Goal: Task Accomplishment & Management: Use online tool/utility

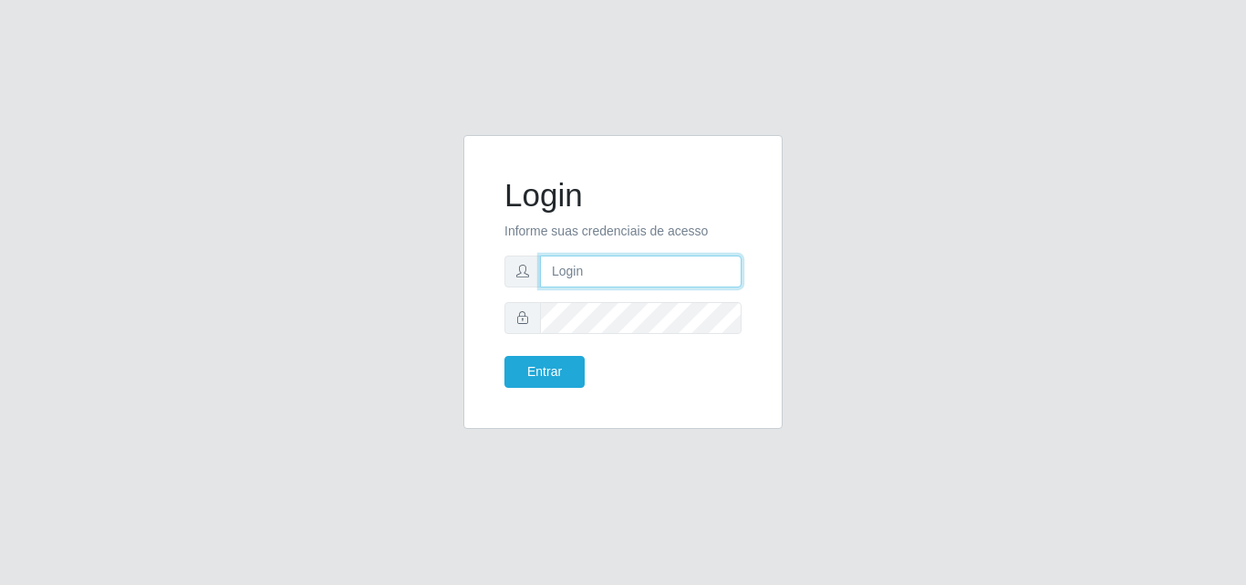
click at [610, 275] on input "text" at bounding box center [641, 271] width 202 height 32
type input "ana@saullus"
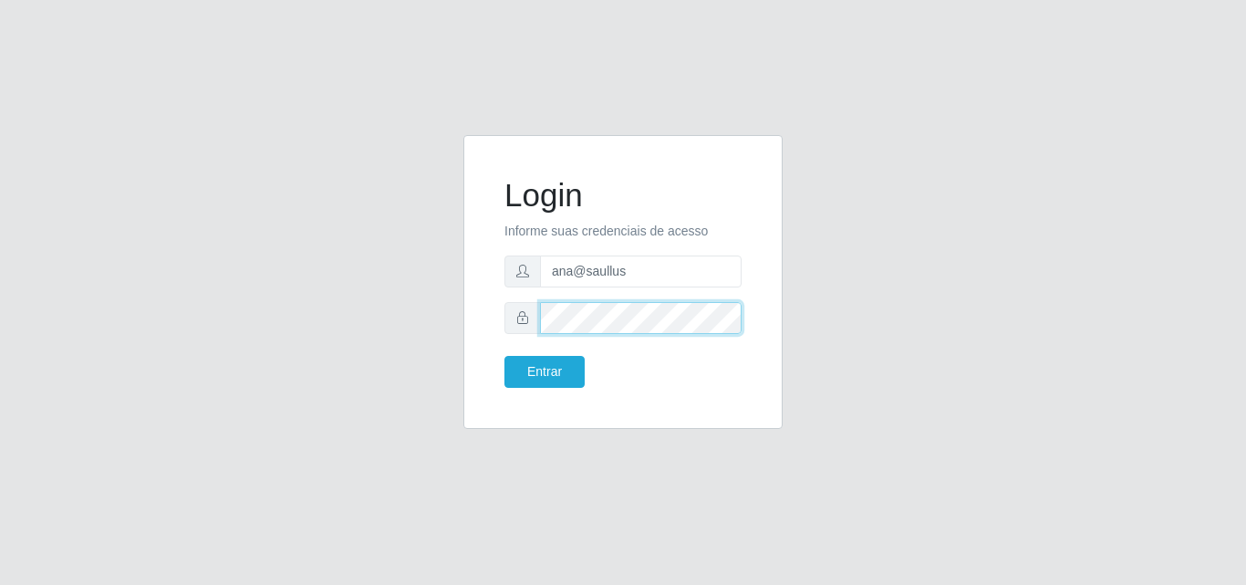
click at [504, 356] on button "Entrar" at bounding box center [544, 372] width 80 height 32
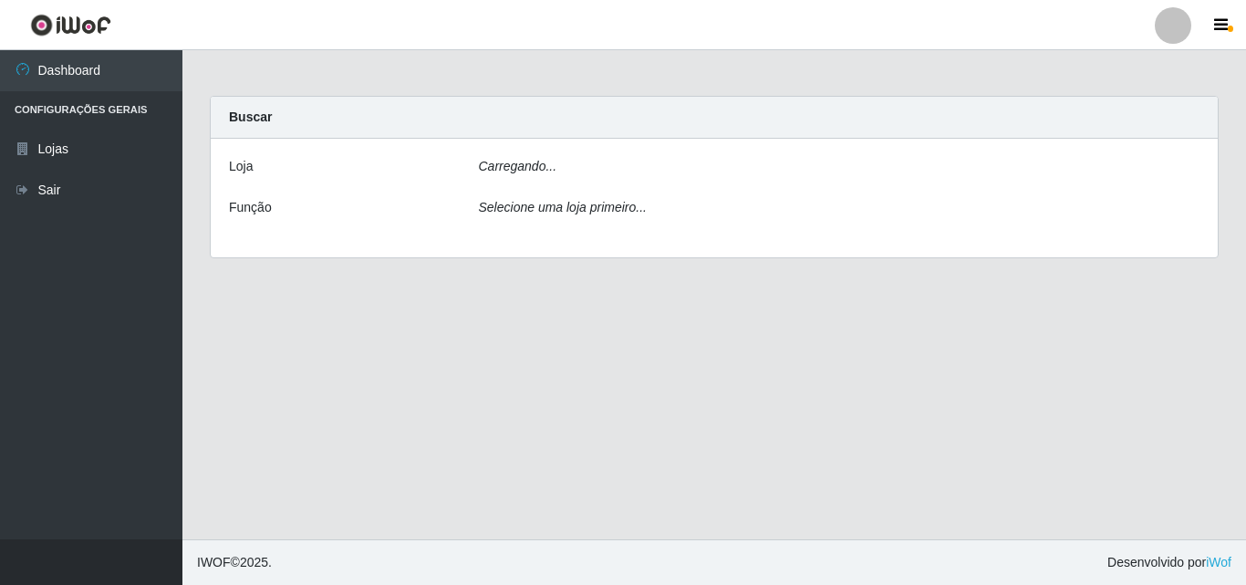
click at [524, 372] on main "Carregando... Buscar [PERSON_NAME]... Função Selecione uma loja primeiro..." at bounding box center [714, 294] width 1064 height 489
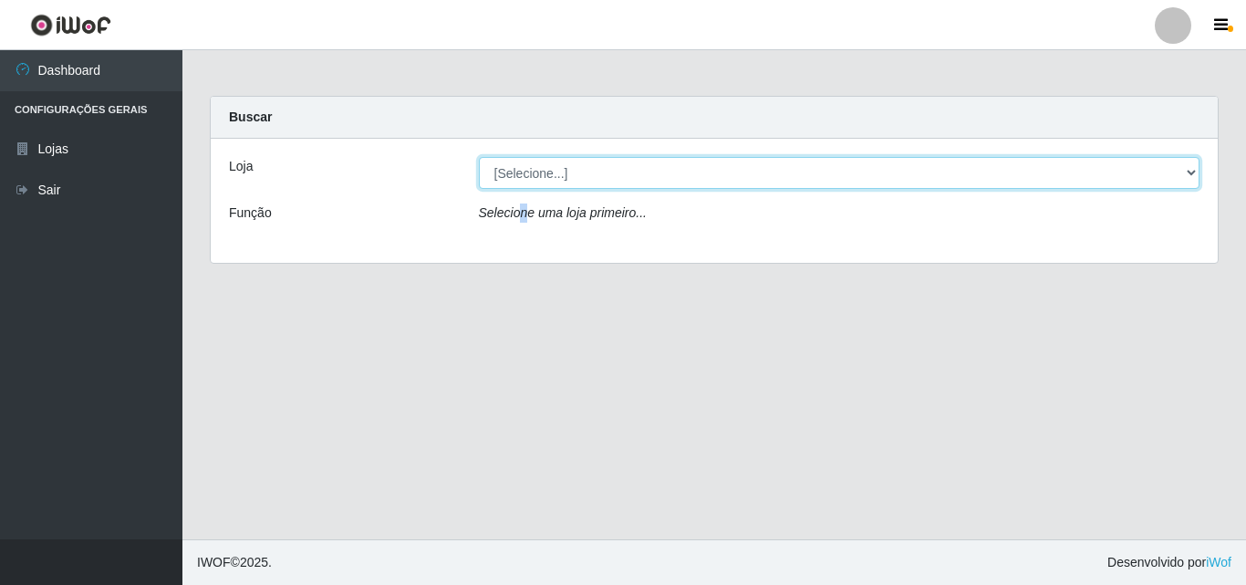
click at [1190, 171] on select "[Selecione...] Saullus Supermercados" at bounding box center [839, 173] width 721 height 32
select select "423"
click at [479, 157] on select "[Selecione...] Saullus Supermercados" at bounding box center [839, 173] width 721 height 32
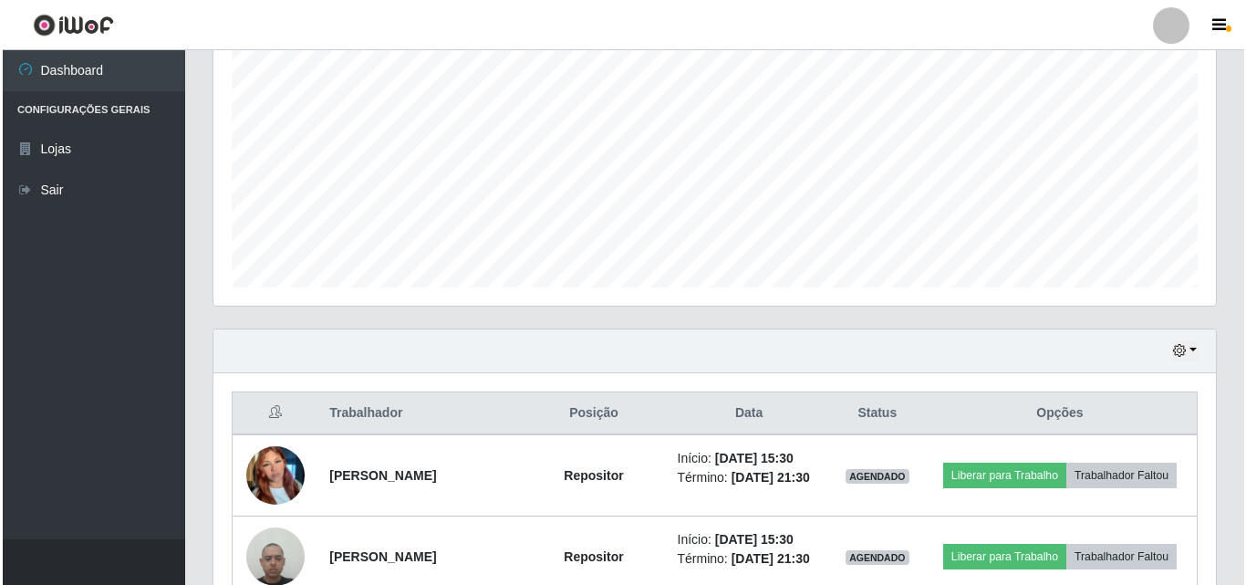
scroll to position [547, 0]
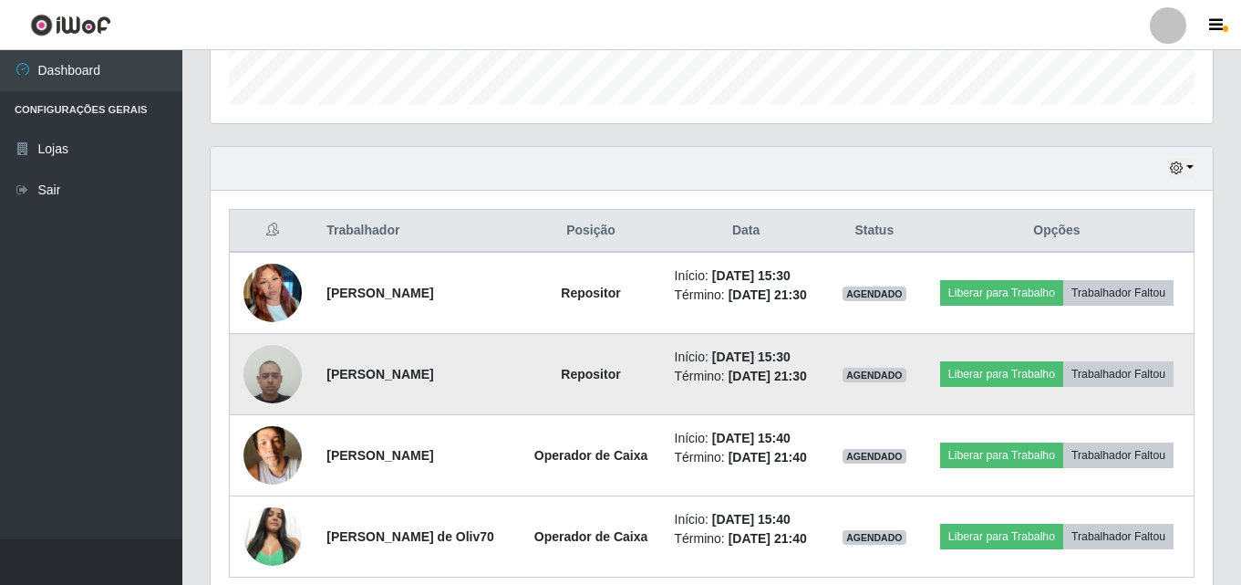
click at [275, 383] on img at bounding box center [273, 374] width 58 height 78
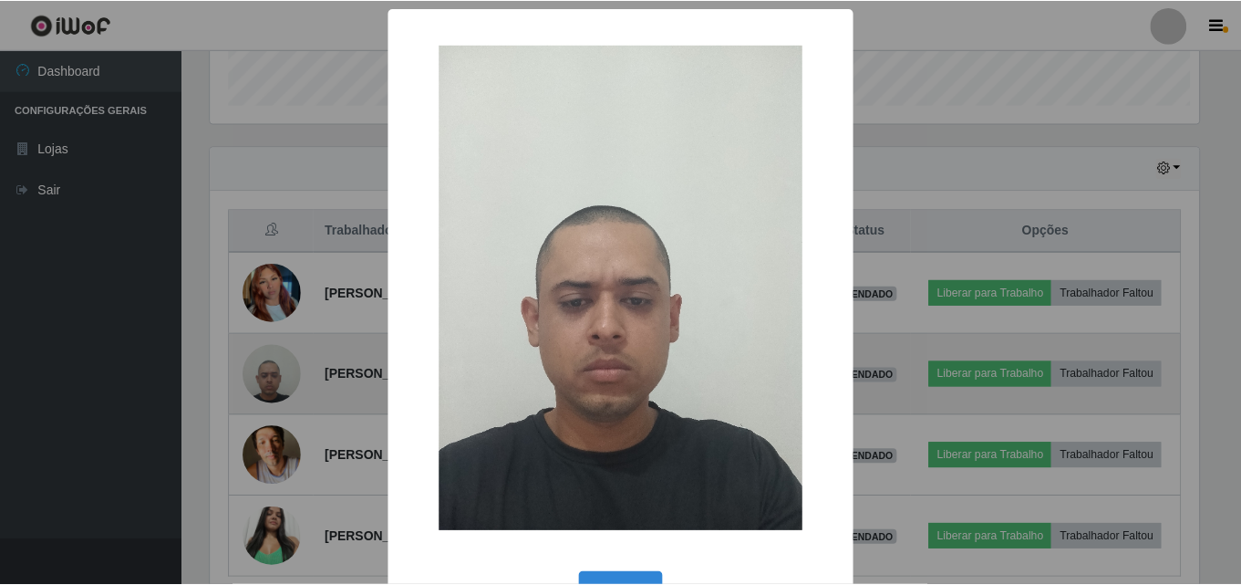
scroll to position [379, 993]
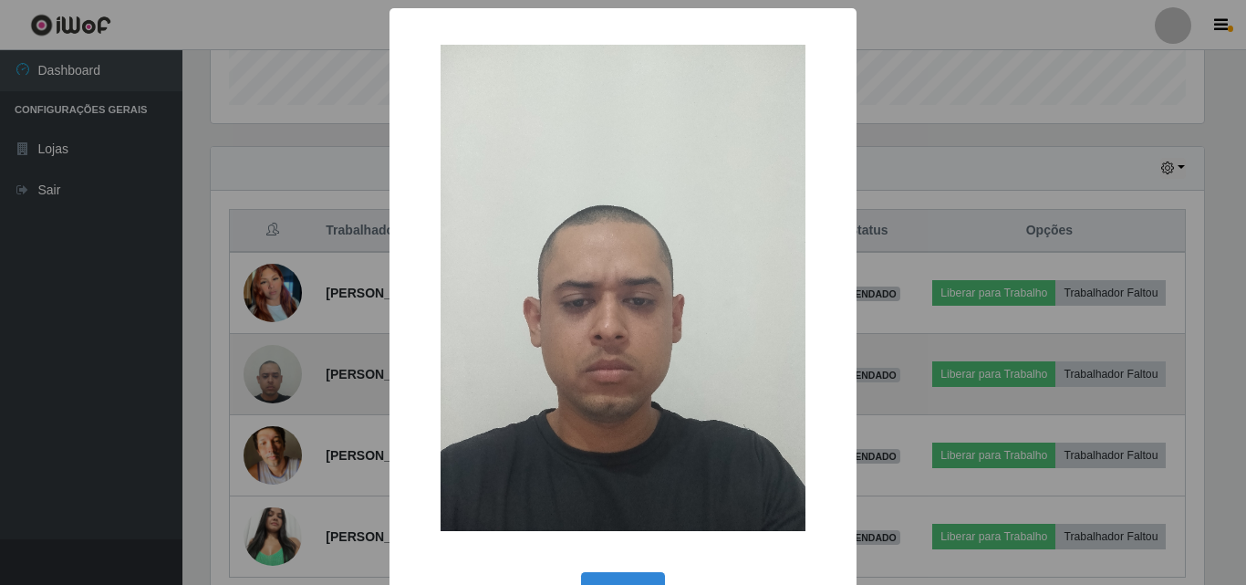
click at [275, 383] on div "× OK Cancel" at bounding box center [623, 292] width 1246 height 585
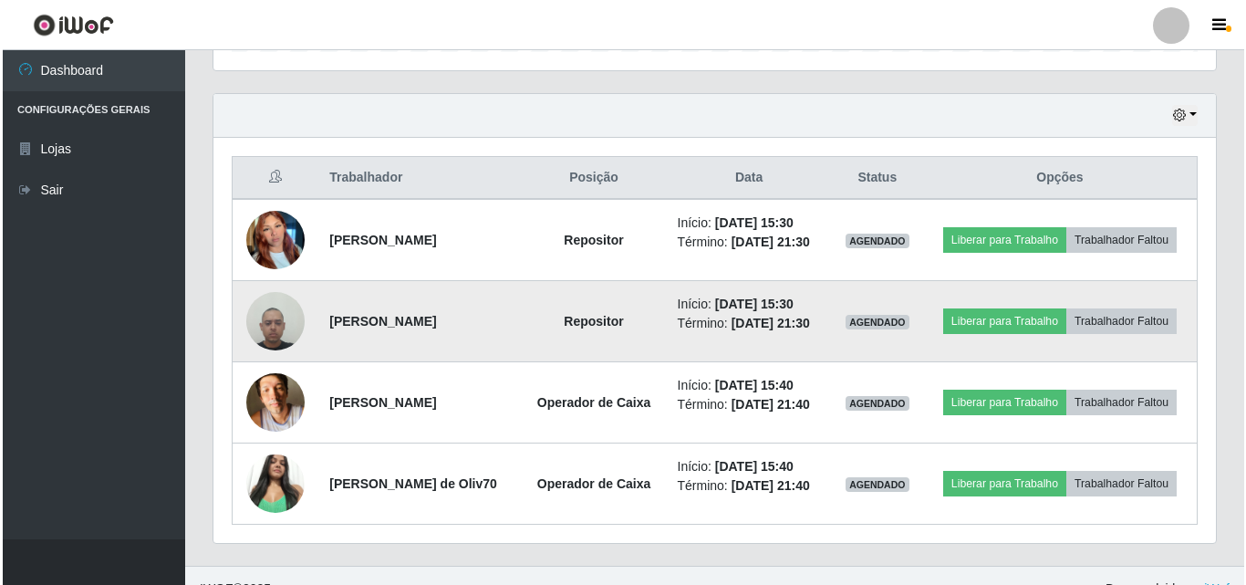
scroll to position [627, 0]
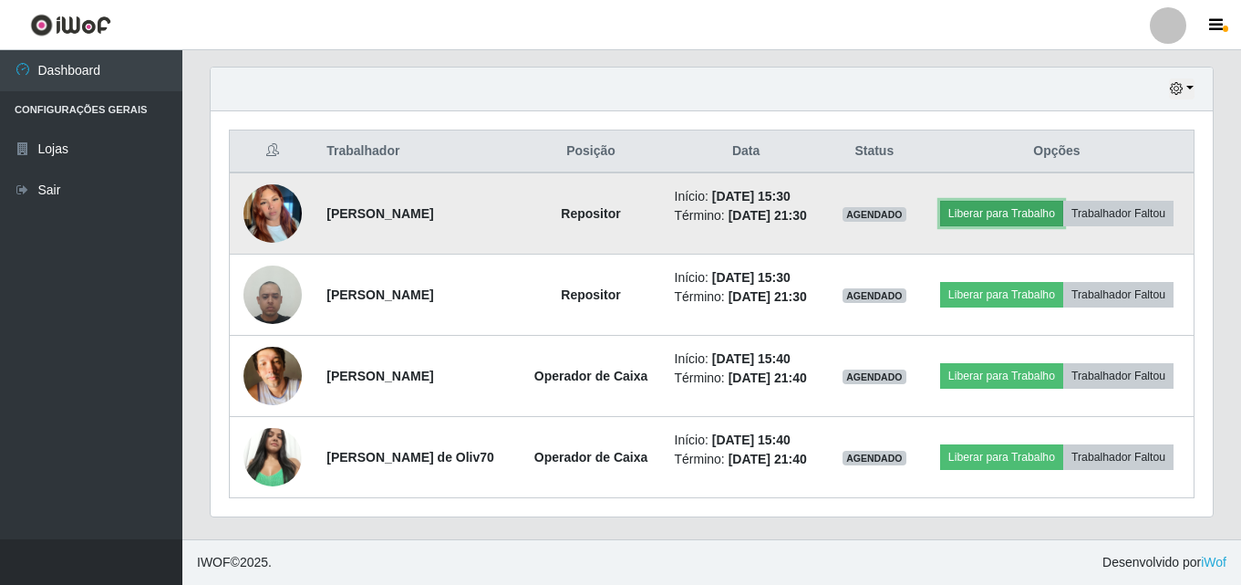
click at [954, 213] on button "Liberar para Trabalho" at bounding box center [1001, 214] width 123 height 26
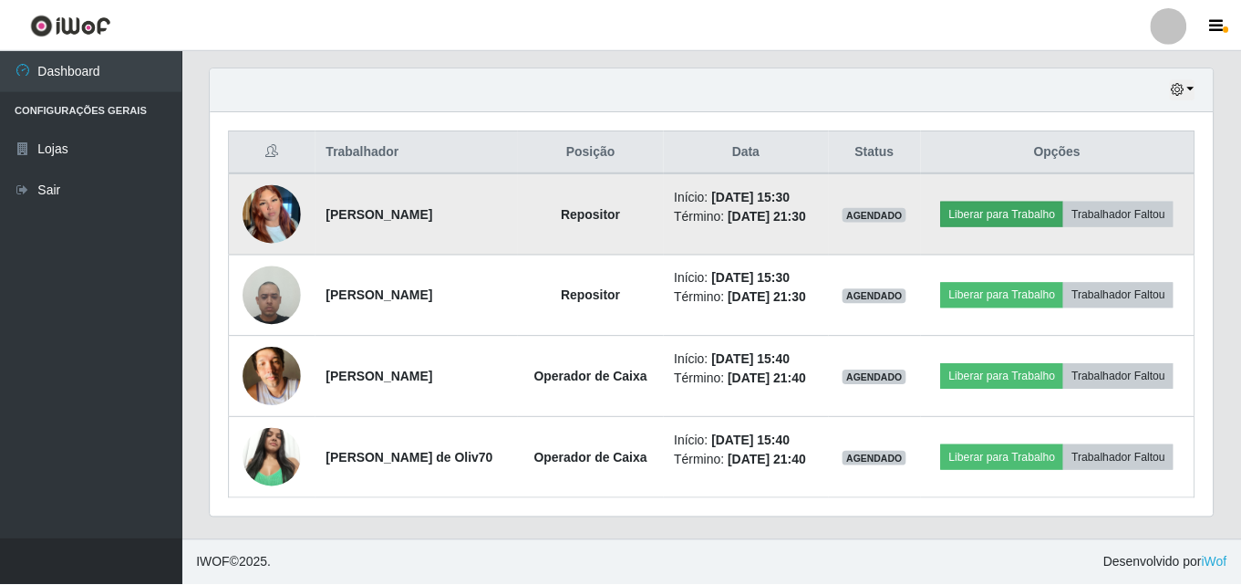
scroll to position [379, 993]
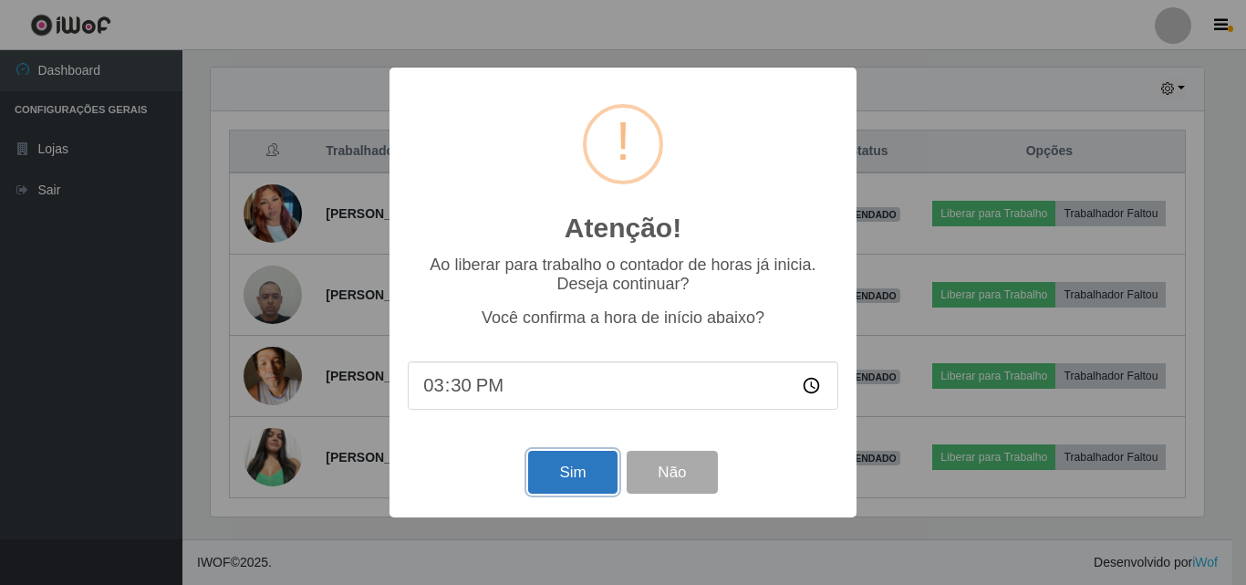
click at [559, 477] on button "Sim" at bounding box center [572, 472] width 88 height 43
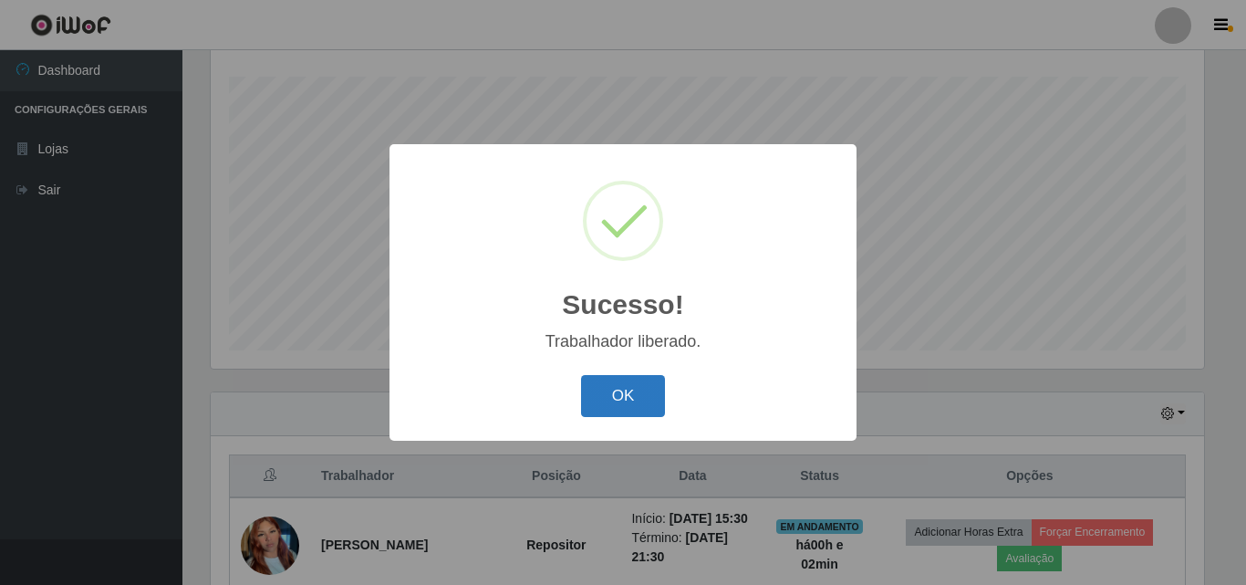
click at [639, 388] on button "OK" at bounding box center [623, 396] width 85 height 43
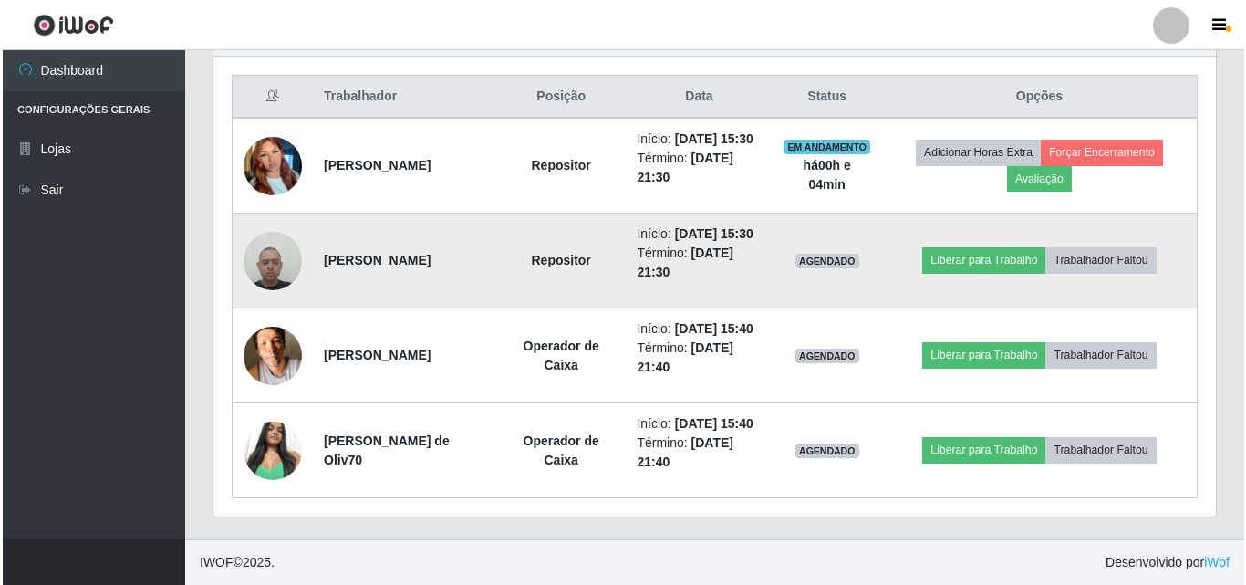
scroll to position [758, 0]
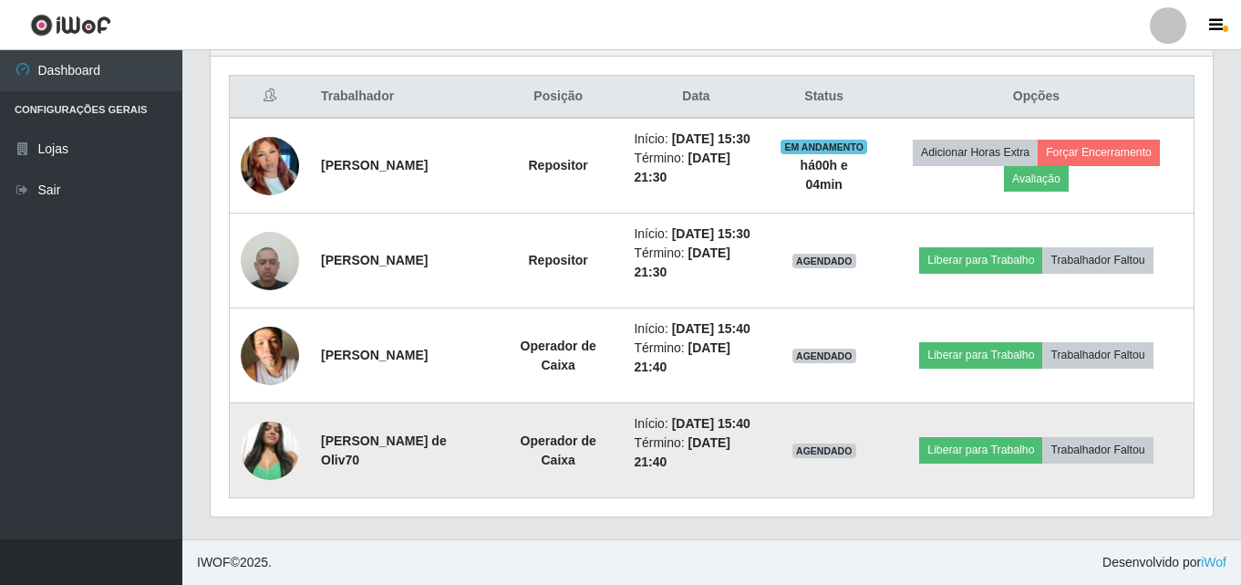
click at [278, 429] on img at bounding box center [270, 450] width 58 height 78
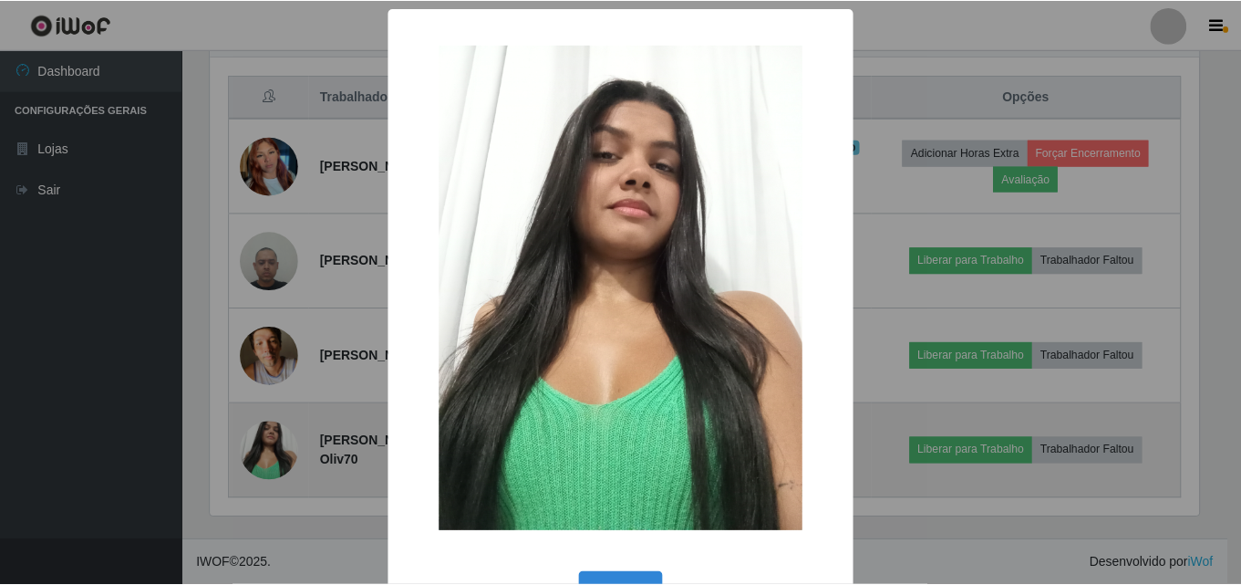
scroll to position [379, 993]
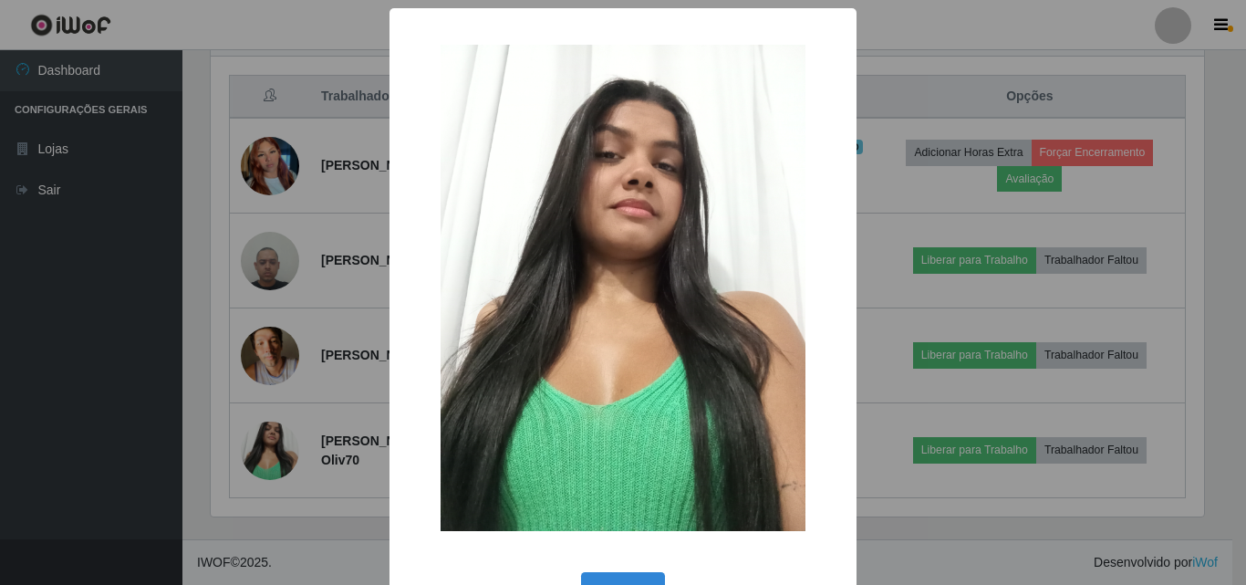
click at [278, 431] on div "× OK Cancel" at bounding box center [623, 292] width 1246 height 585
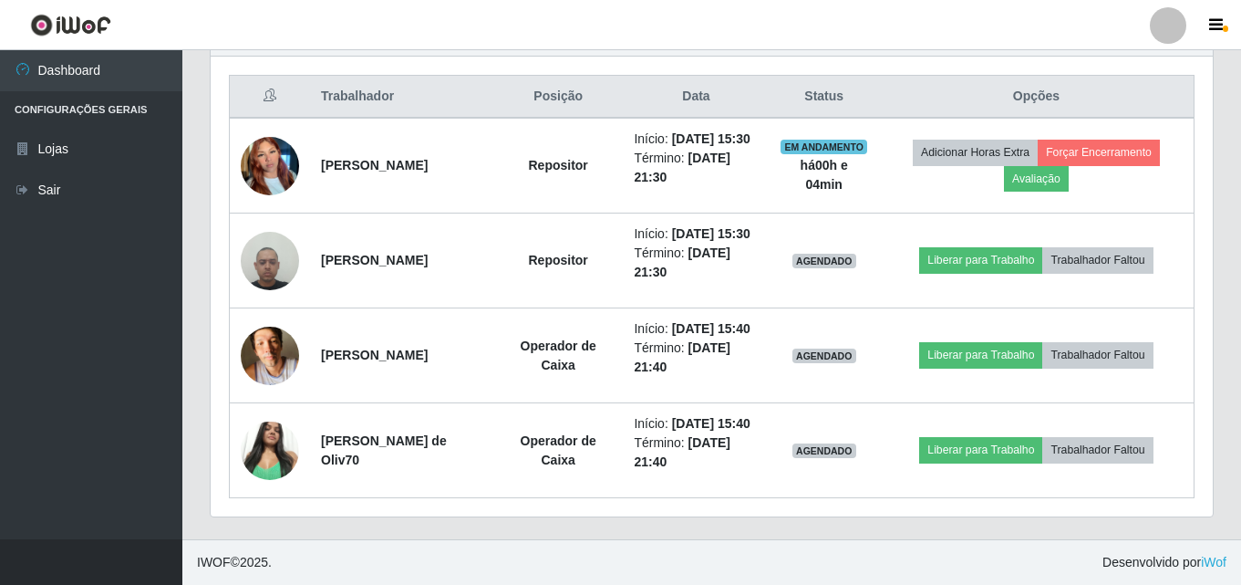
scroll to position [379, 1002]
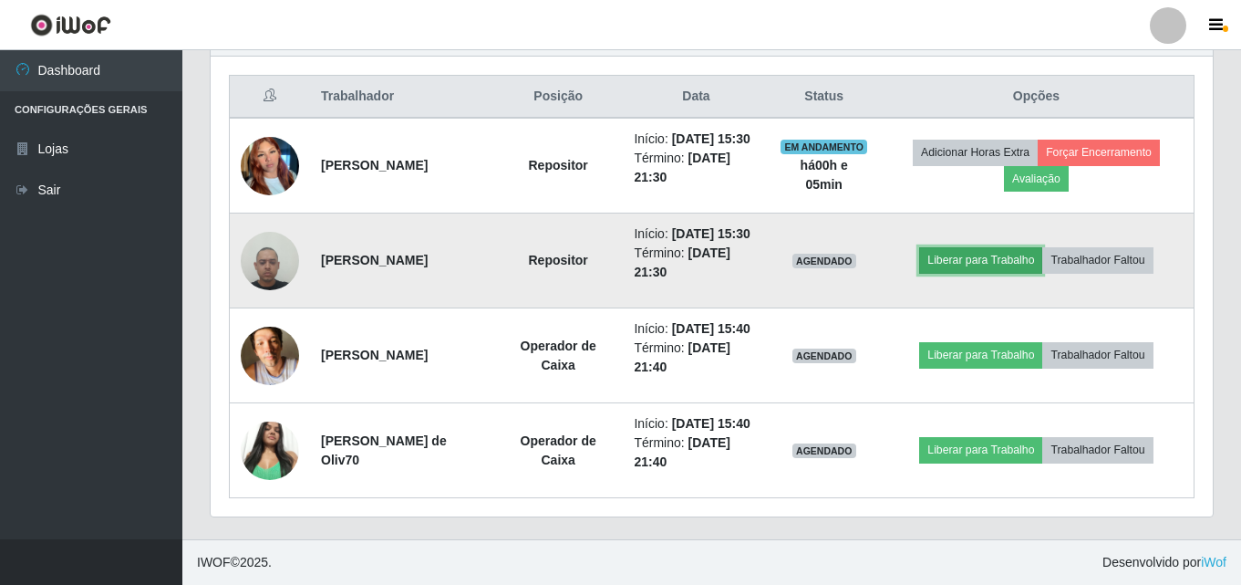
click at [1043, 247] on button "Liberar para Trabalho" at bounding box center [980, 260] width 123 height 26
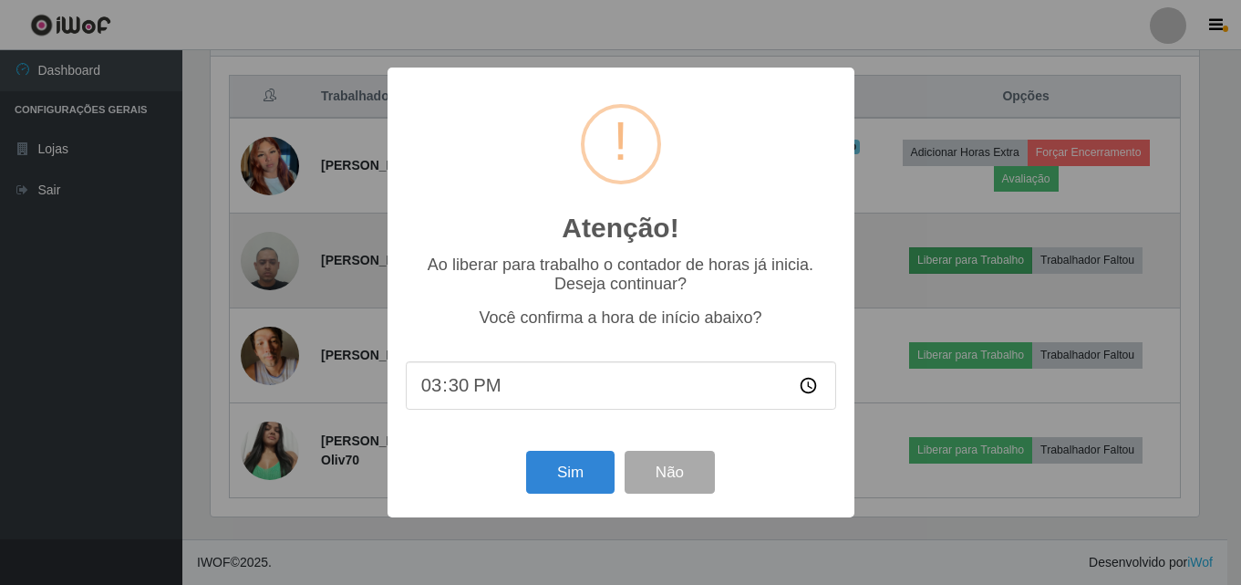
scroll to position [379, 993]
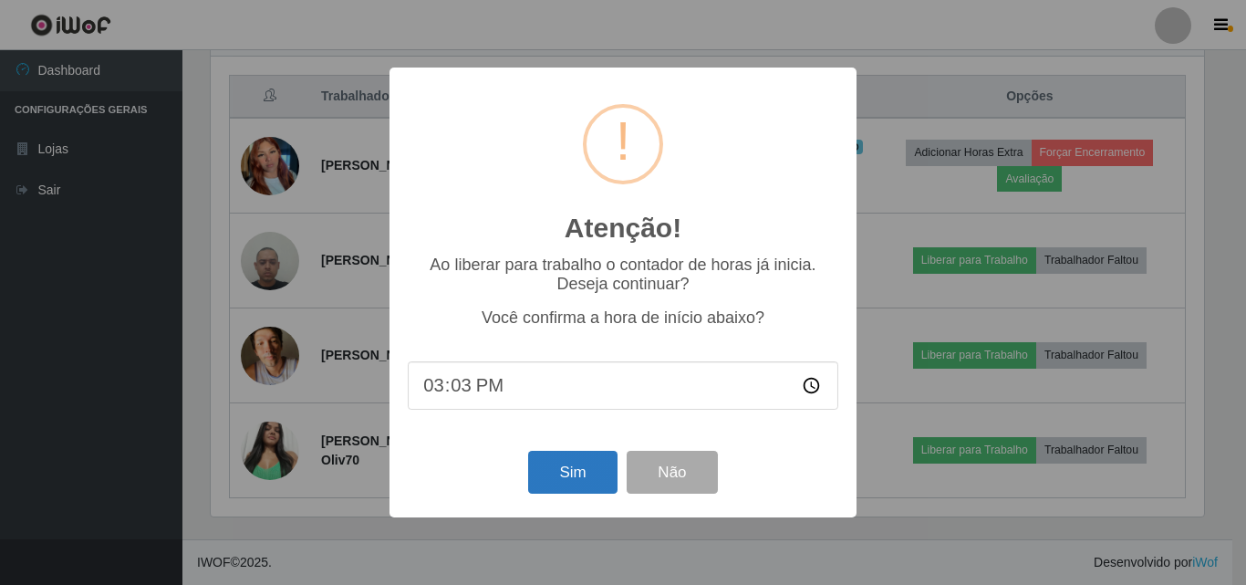
type input "15:36"
click at [504, 453] on div "Sim Não" at bounding box center [623, 472] width 431 height 52
click at [578, 480] on button "Sim" at bounding box center [572, 472] width 88 height 43
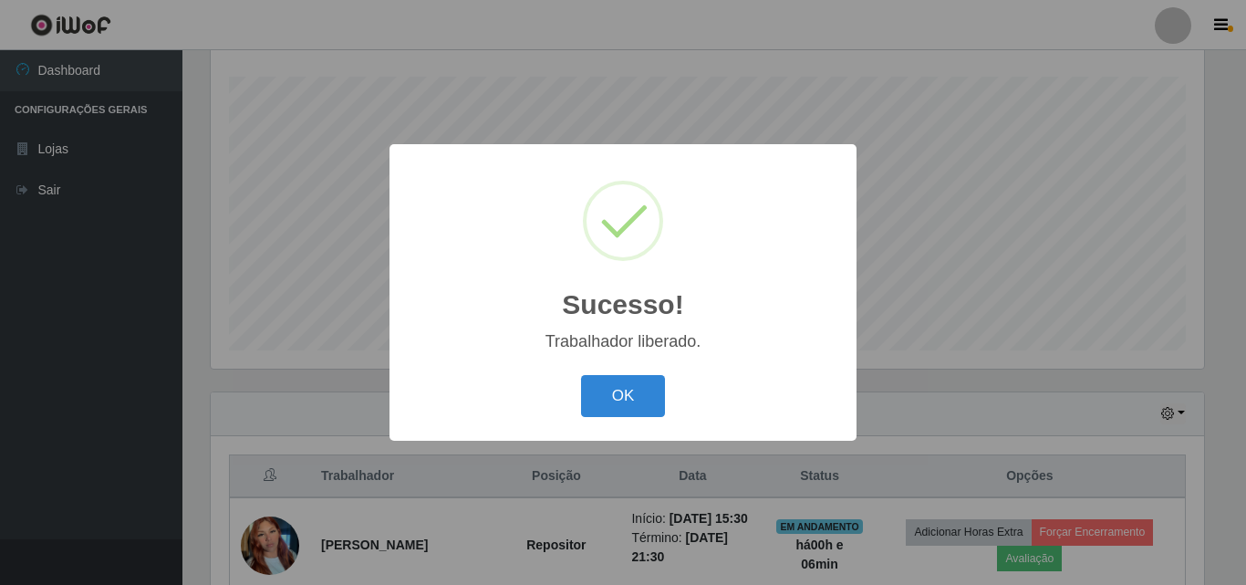
drag, startPoint x: 634, startPoint y: 440, endPoint x: 630, endPoint y: 420, distance: 20.4
click at [633, 439] on div "Sucesso! × Trabalhador liberado. OK Cancel" at bounding box center [622, 292] width 467 height 296
click at [629, 410] on button "OK" at bounding box center [623, 396] width 85 height 43
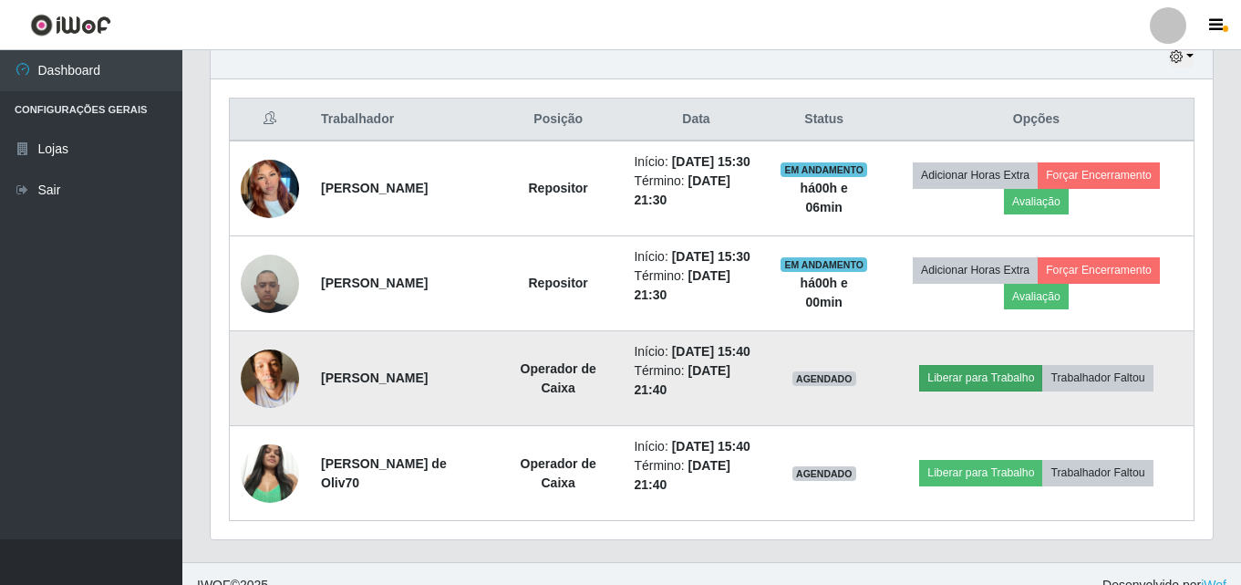
scroll to position [758, 0]
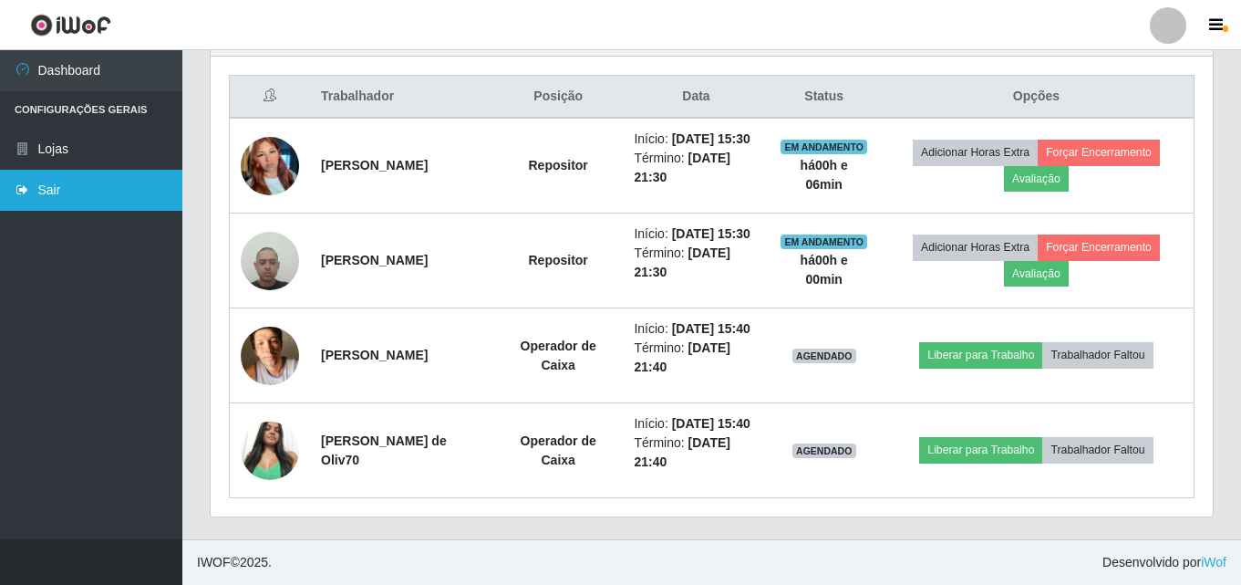
click at [48, 198] on link "Sair" at bounding box center [91, 190] width 182 height 41
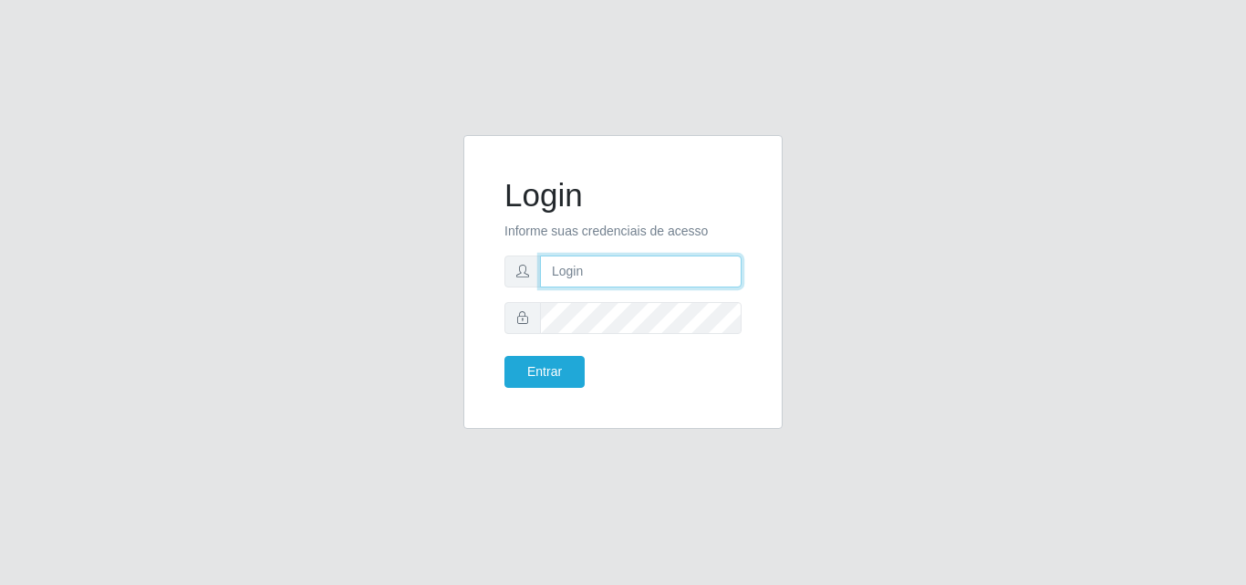
drag, startPoint x: 608, startPoint y: 270, endPoint x: 657, endPoint y: 570, distance: 304.0
click at [609, 268] on input "text" at bounding box center [641, 271] width 202 height 32
type input "ana@saullus"
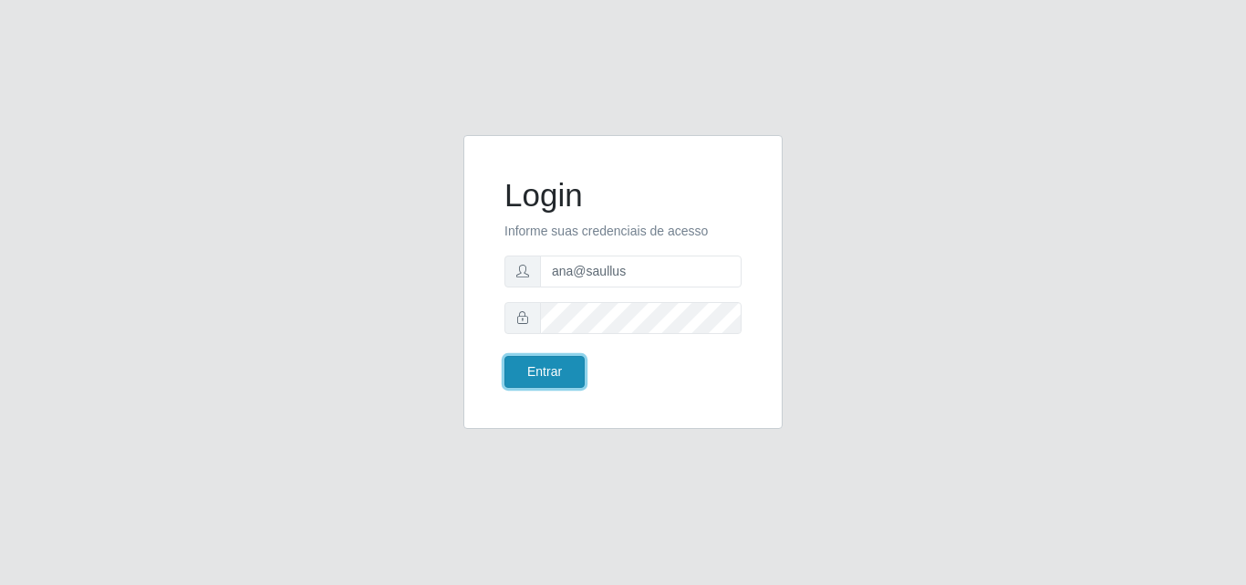
click at [527, 364] on button "Entrar" at bounding box center [544, 372] width 80 height 32
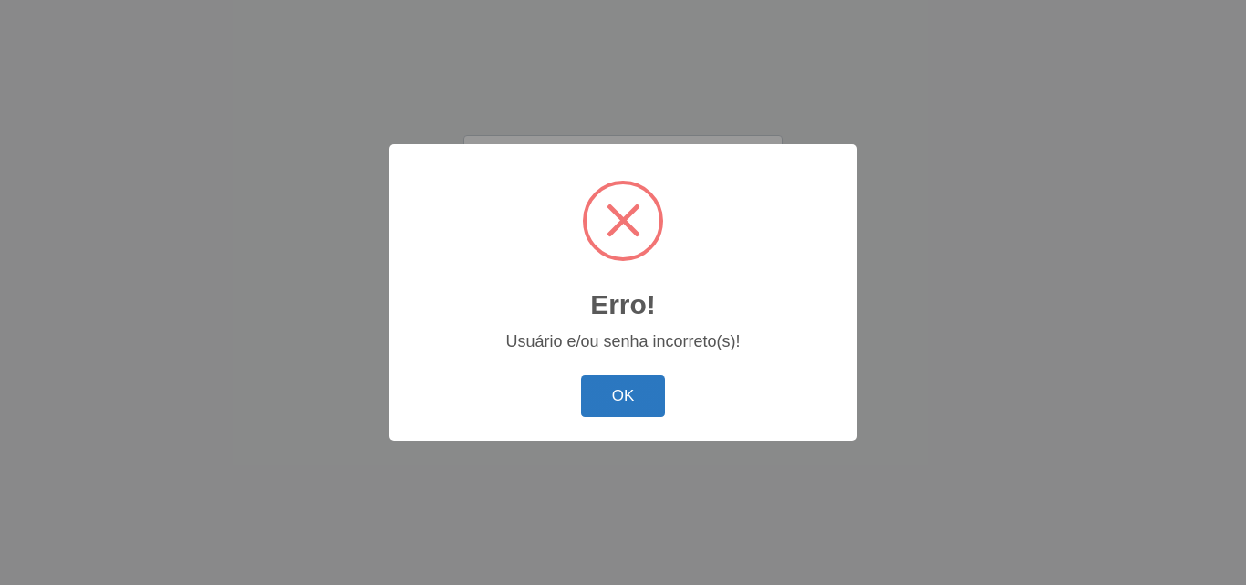
click at [639, 402] on button "OK" at bounding box center [623, 396] width 85 height 43
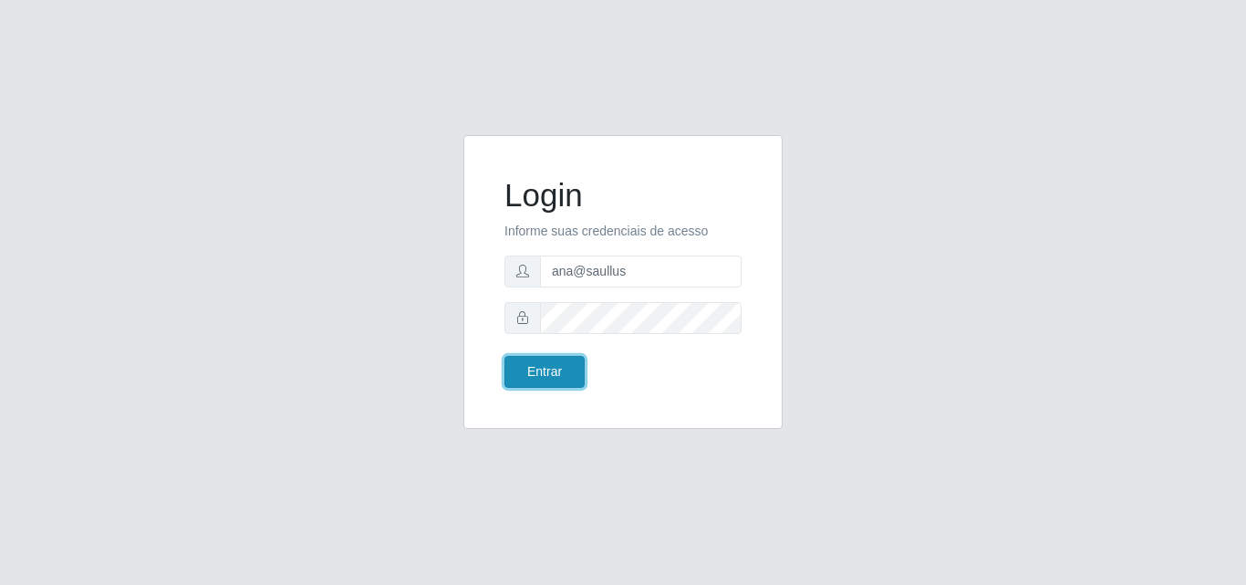
click at [576, 379] on button "Entrar" at bounding box center [544, 372] width 80 height 32
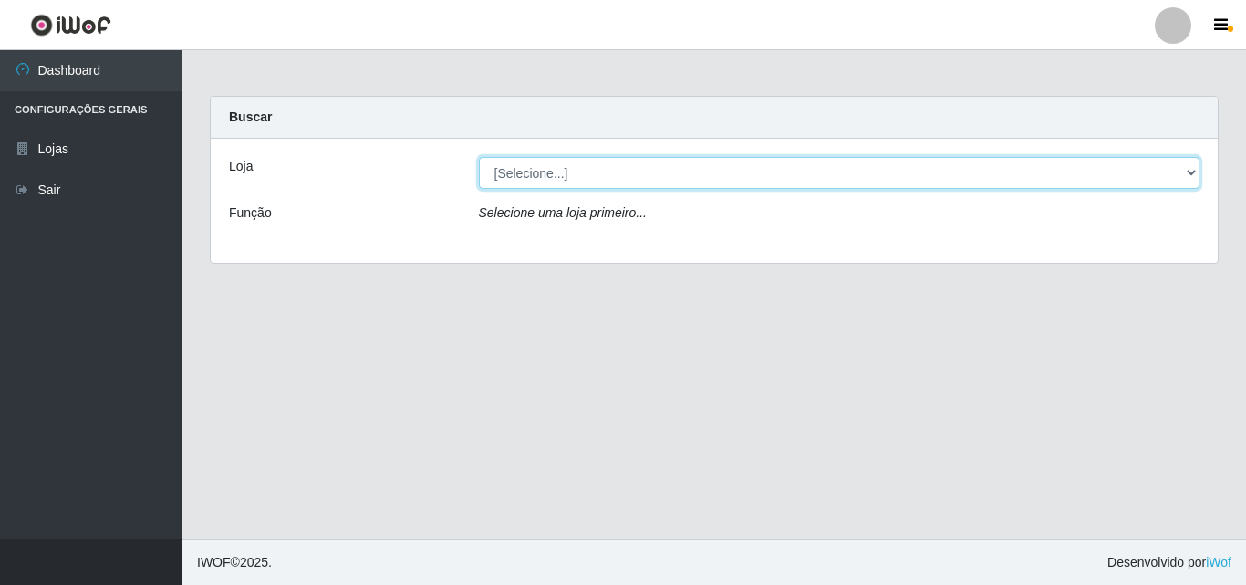
click at [1189, 171] on select "[Selecione...] Saullus Supermercados" at bounding box center [839, 173] width 721 height 32
select select "423"
click at [479, 157] on select "[Selecione...] Saullus Supermercados" at bounding box center [839, 173] width 721 height 32
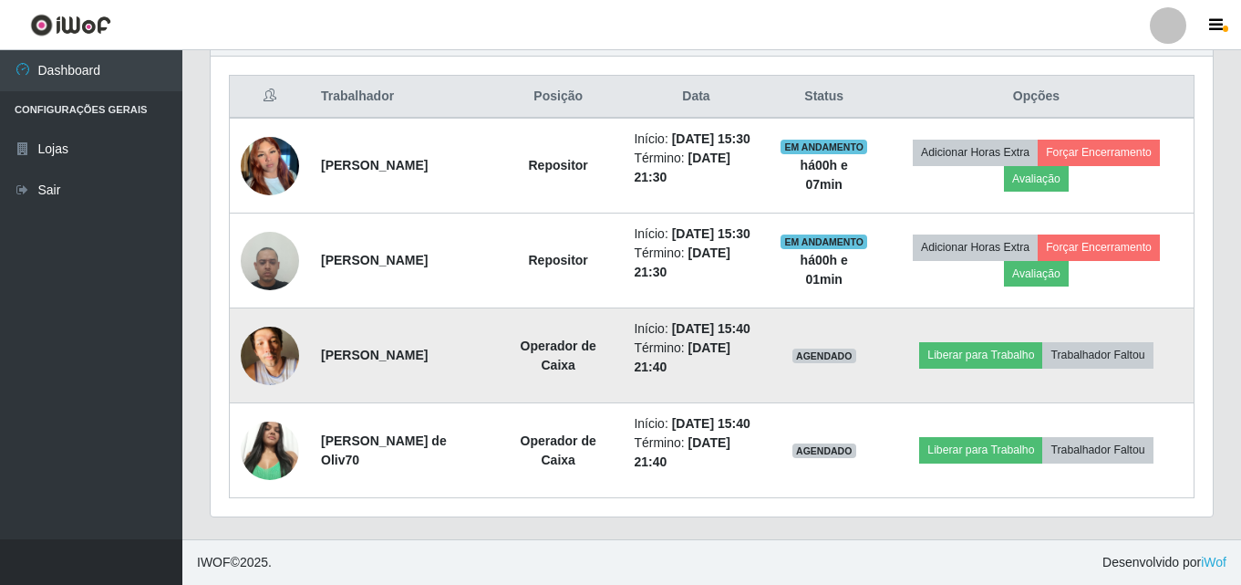
scroll to position [758, 0]
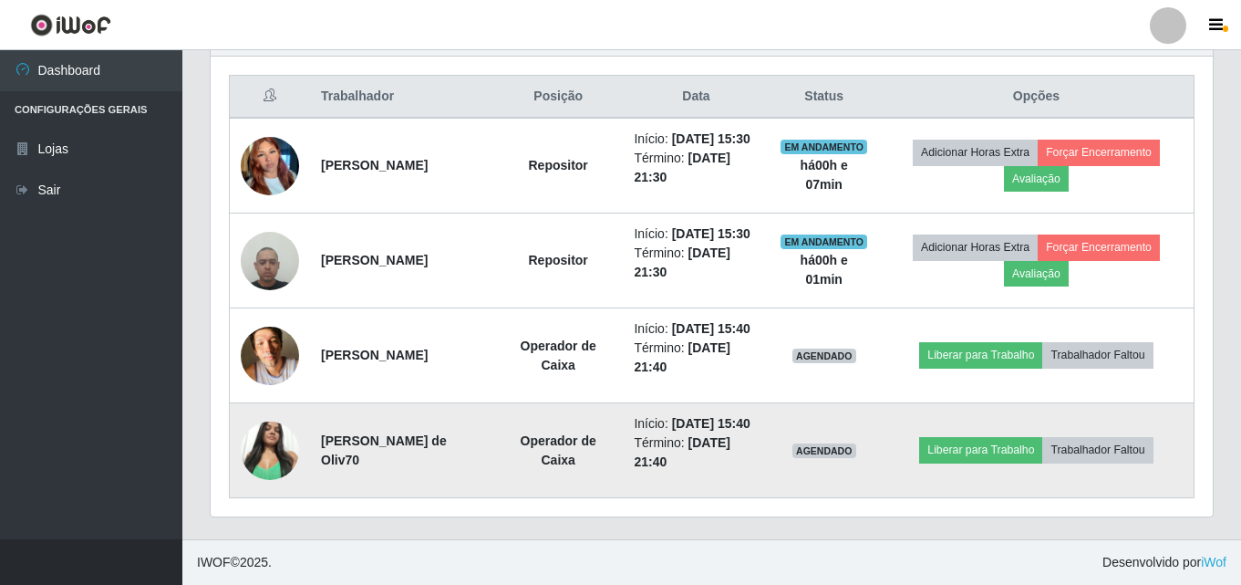
click at [255, 419] on img at bounding box center [270, 450] width 58 height 78
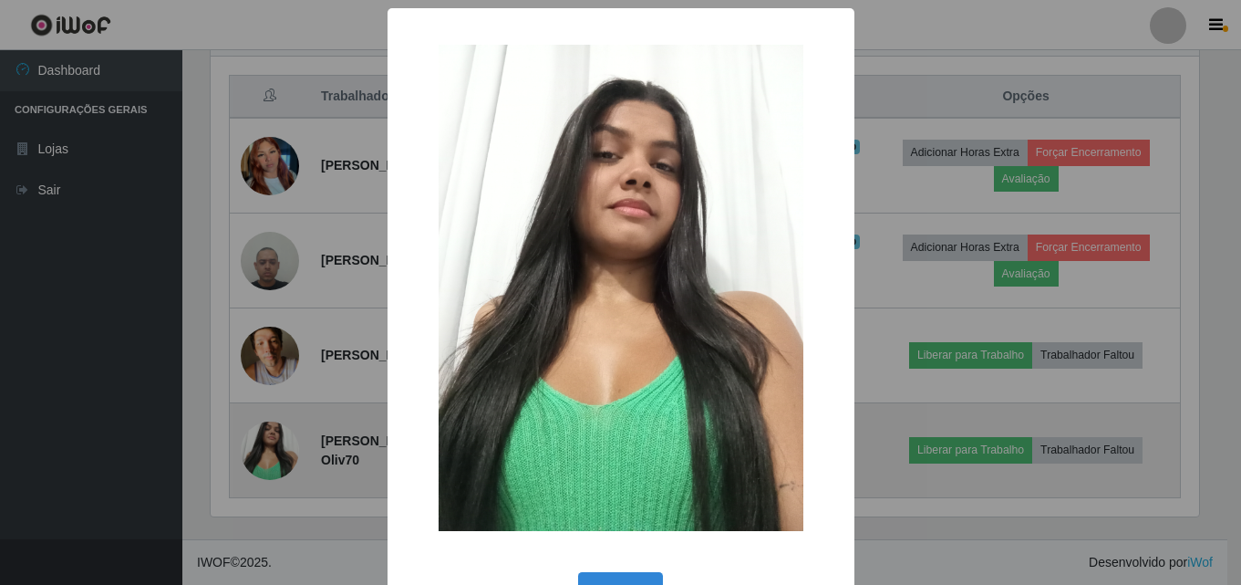
scroll to position [379, 993]
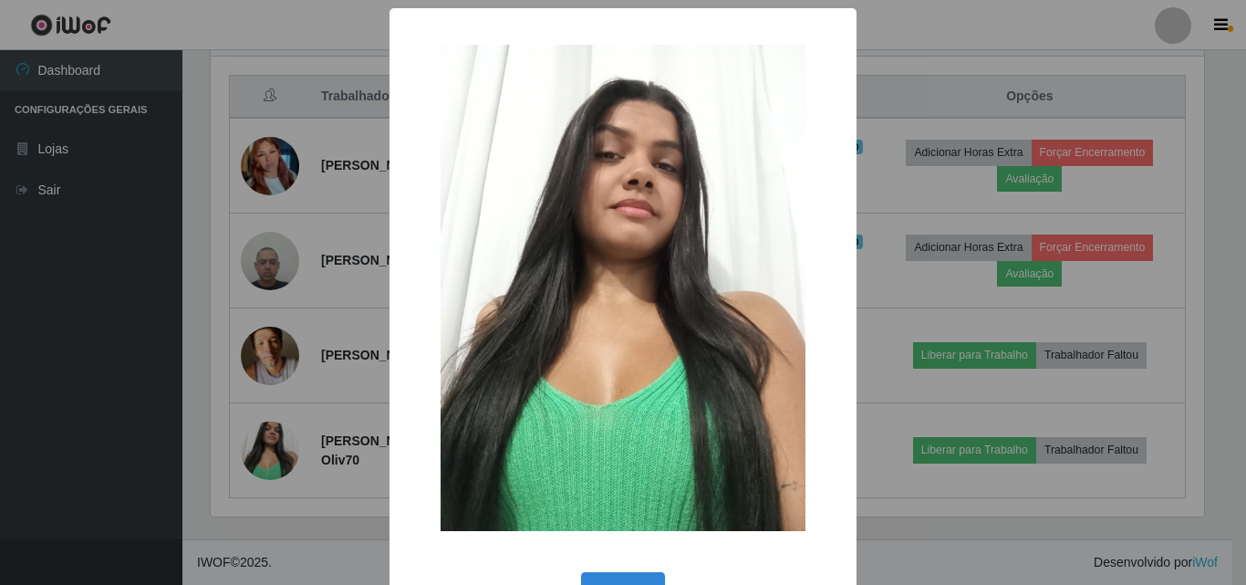
click at [274, 426] on div "× OK Cancel" at bounding box center [623, 292] width 1246 height 585
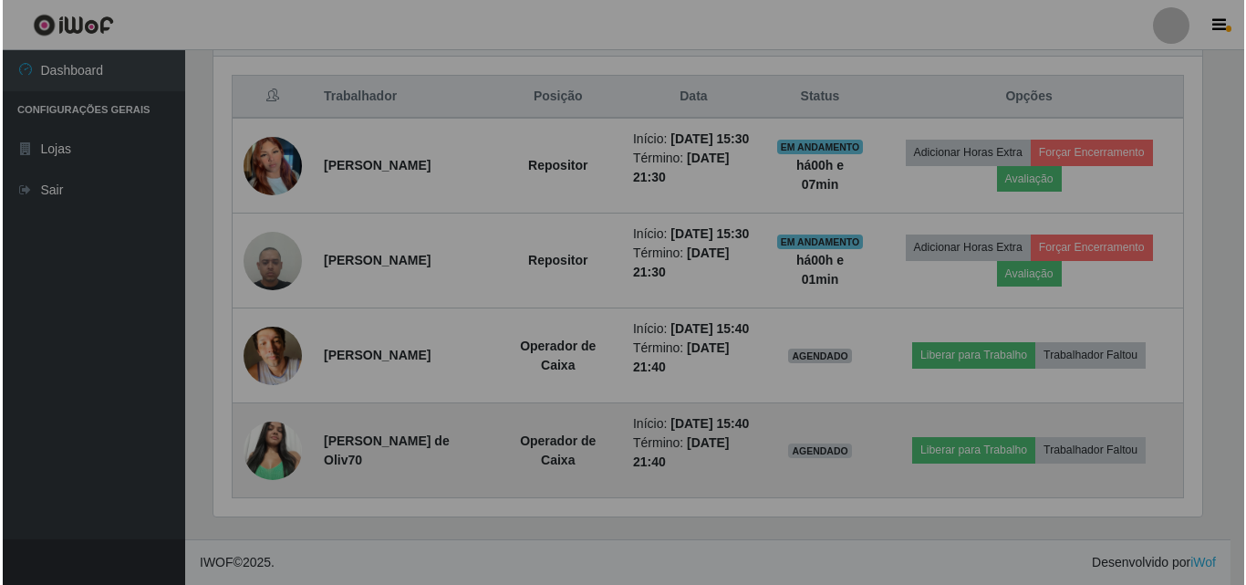
scroll to position [379, 1002]
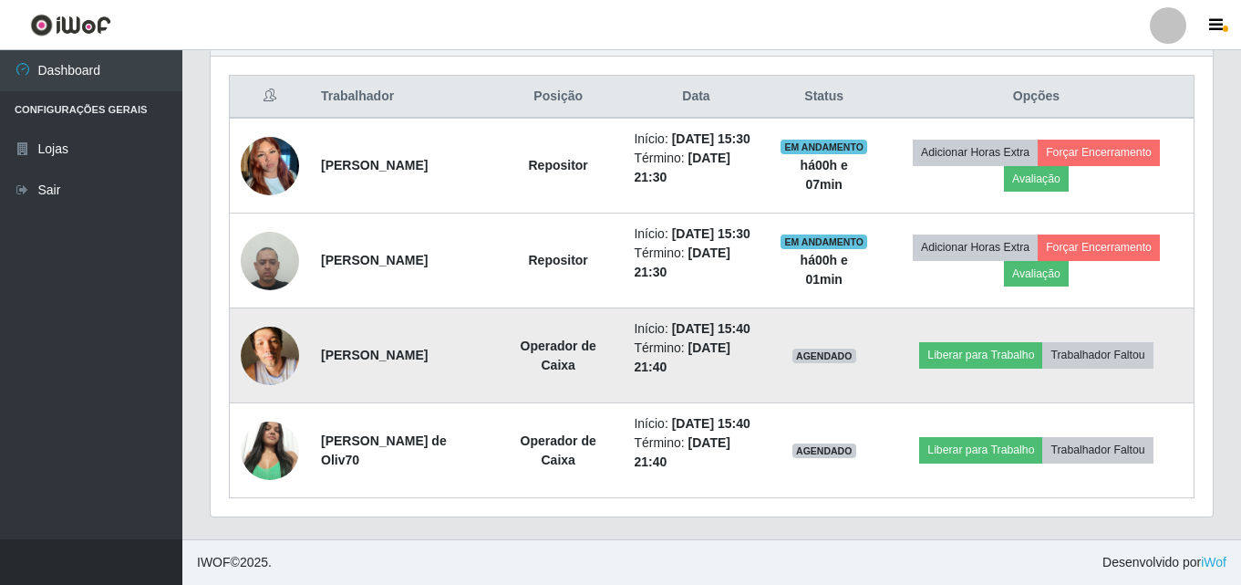
click at [281, 327] on img at bounding box center [270, 356] width 58 height 78
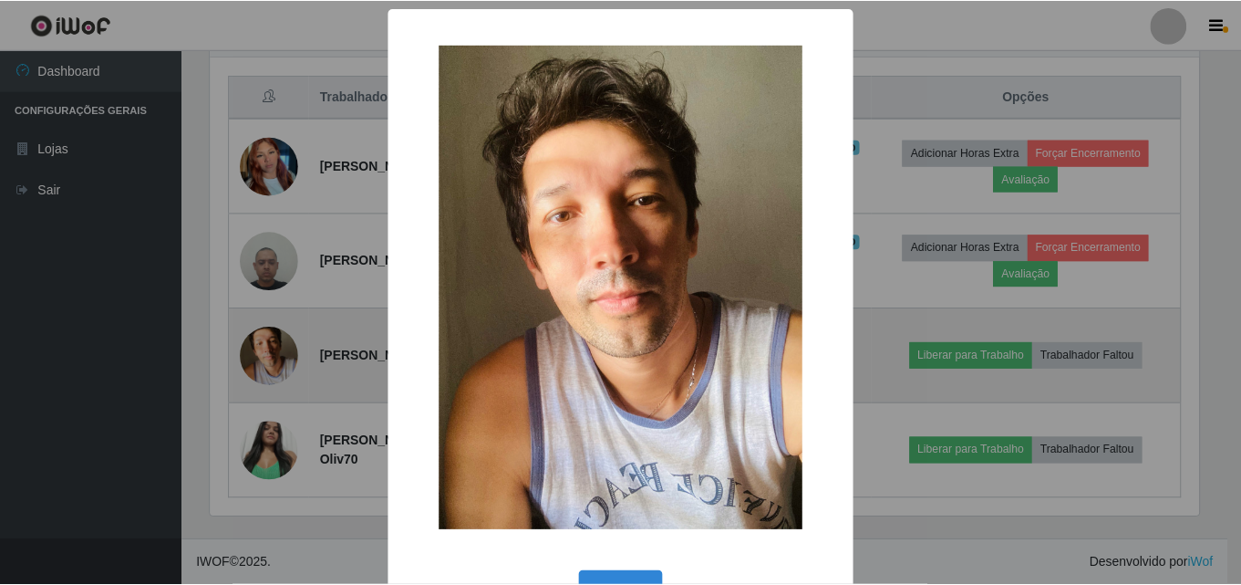
scroll to position [379, 993]
click at [273, 327] on div "× OK Cancel" at bounding box center [623, 292] width 1246 height 585
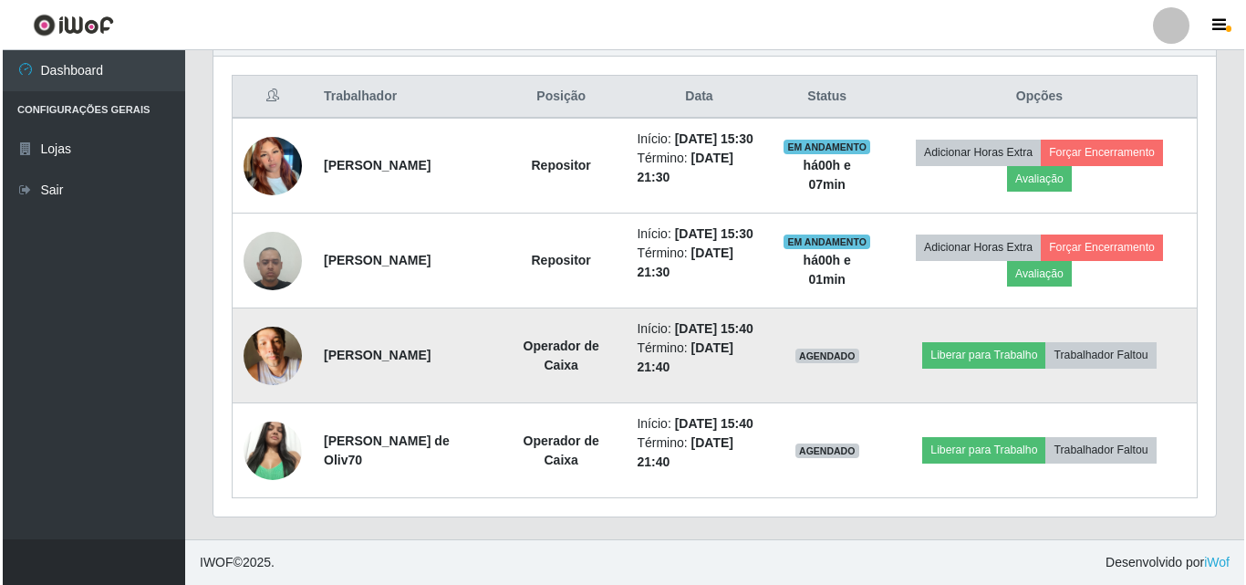
scroll to position [379, 1002]
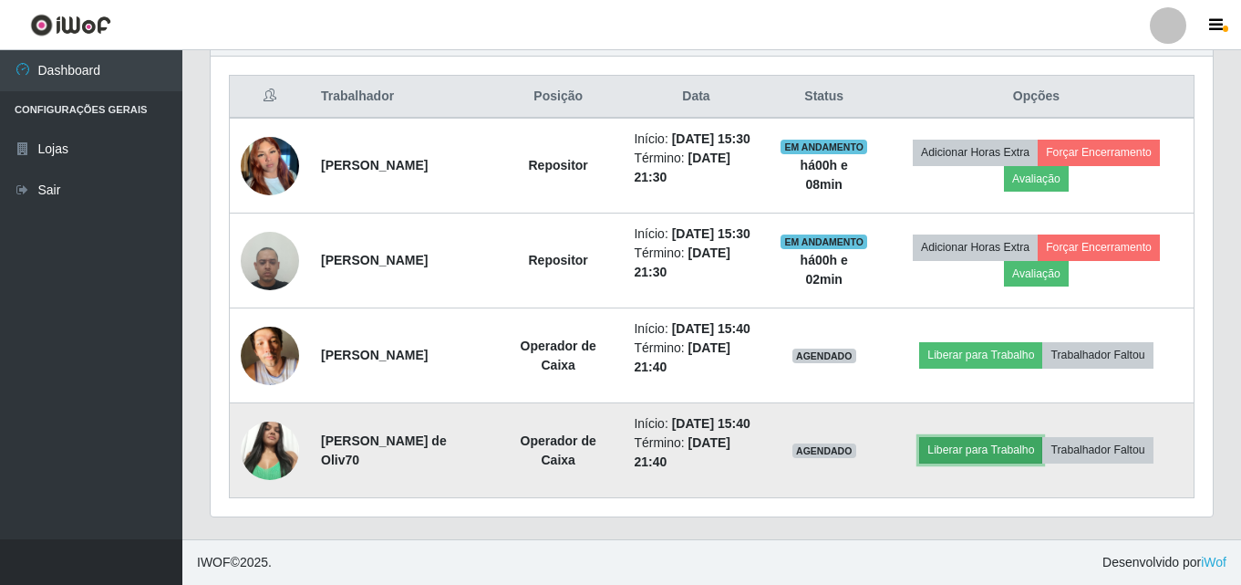
click at [973, 444] on button "Liberar para Trabalho" at bounding box center [980, 450] width 123 height 26
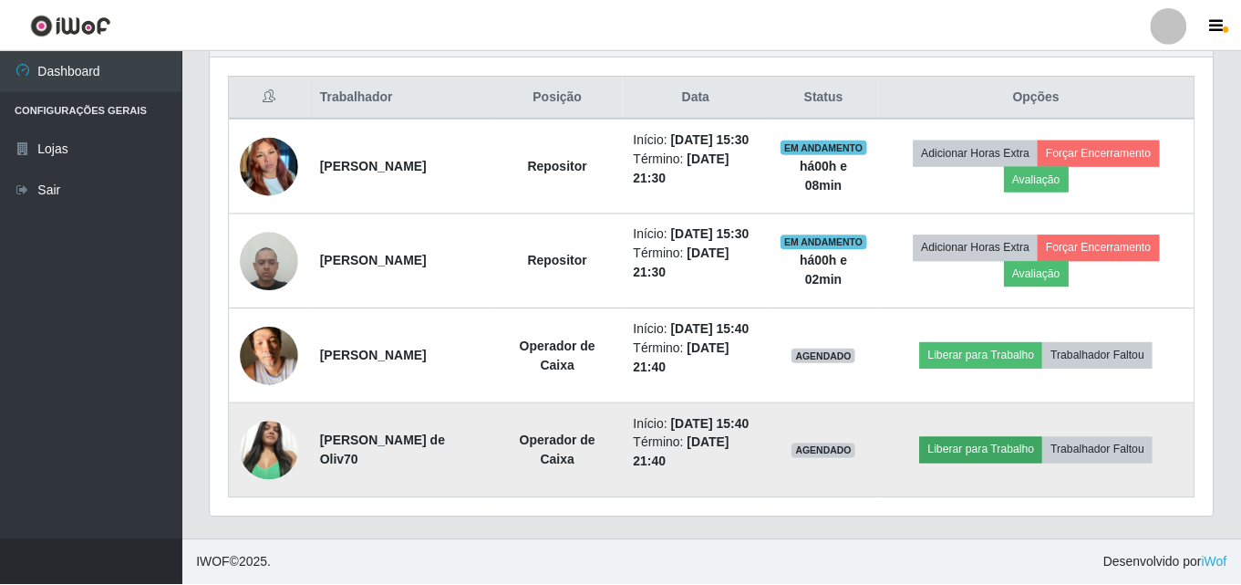
scroll to position [379, 993]
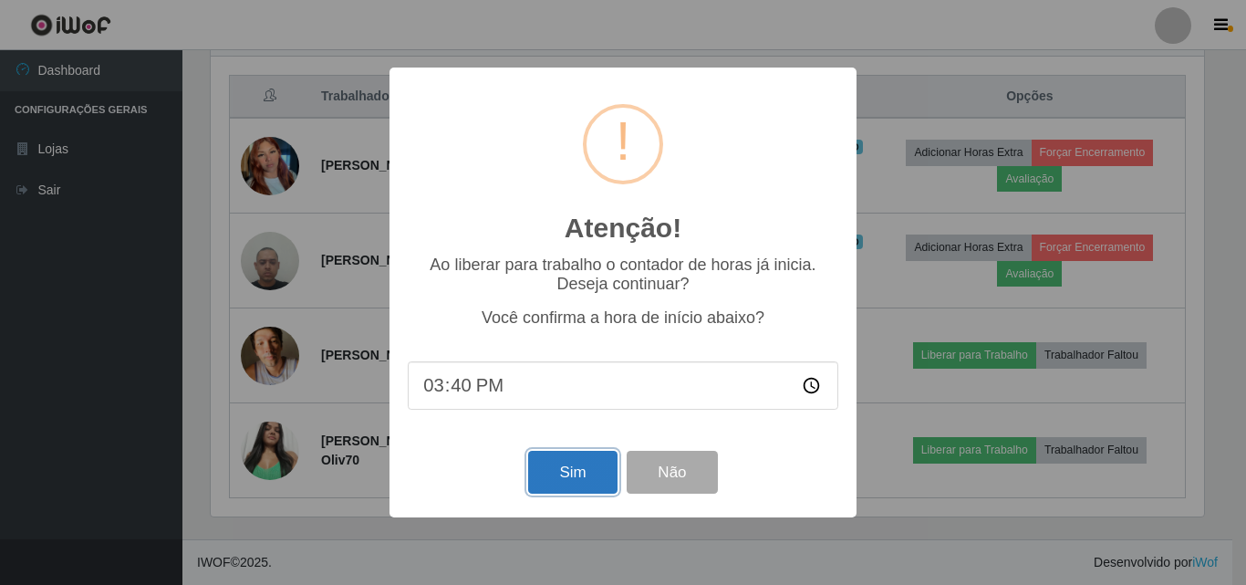
click at [560, 479] on button "Sim" at bounding box center [572, 472] width 88 height 43
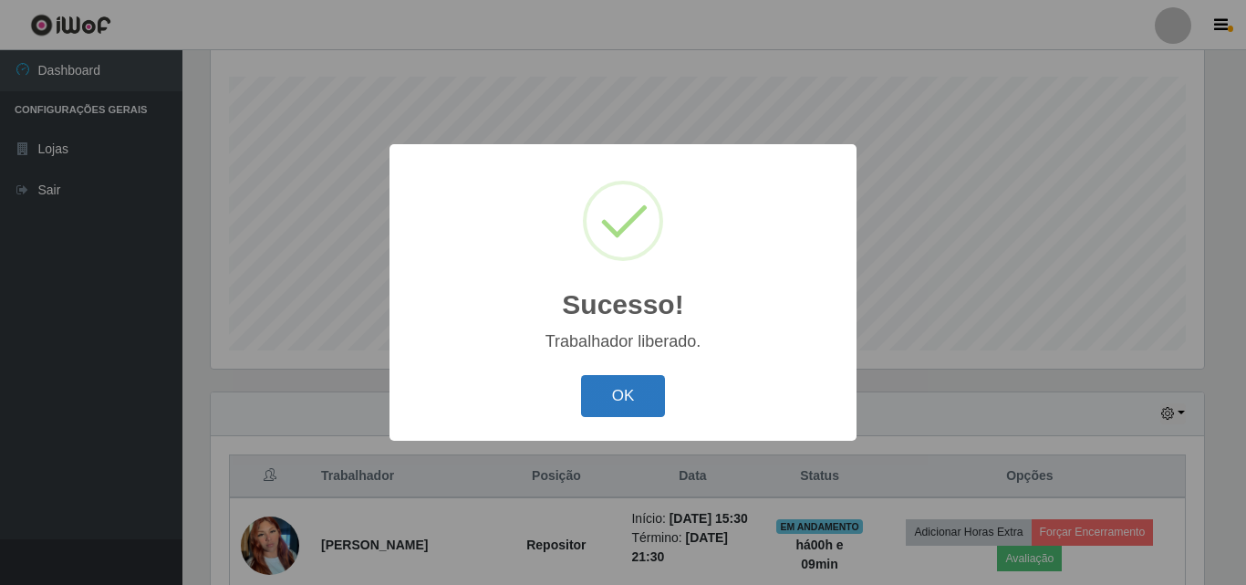
click at [660, 394] on button "OK" at bounding box center [623, 396] width 85 height 43
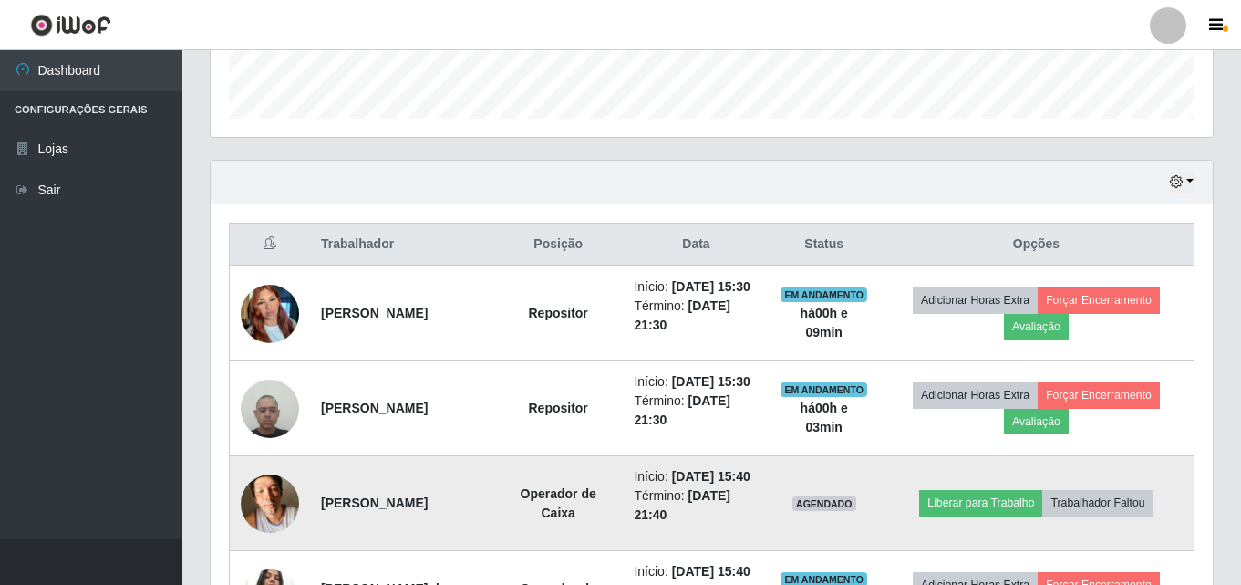
scroll to position [758, 0]
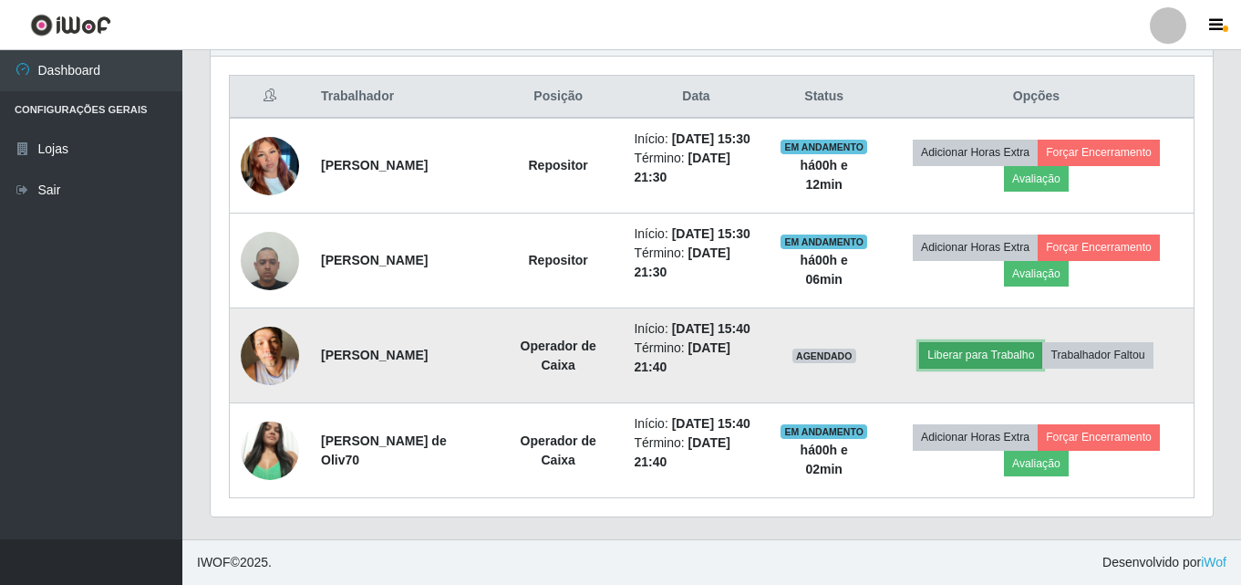
click at [996, 342] on button "Liberar para Trabalho" at bounding box center [980, 355] width 123 height 26
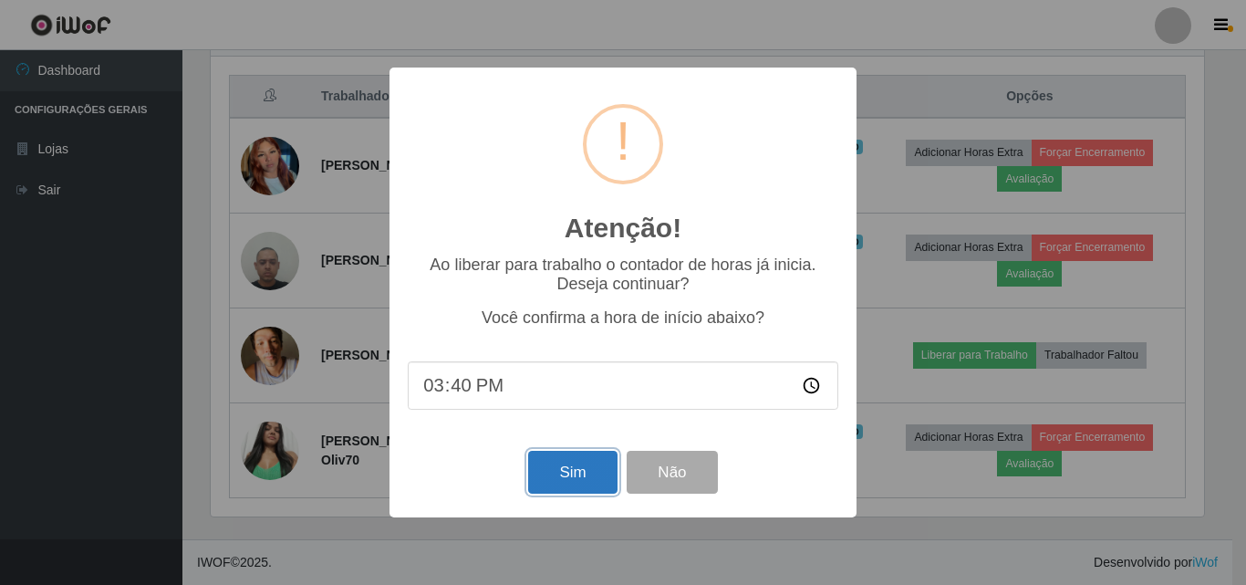
click at [574, 462] on button "Sim" at bounding box center [572, 472] width 88 height 43
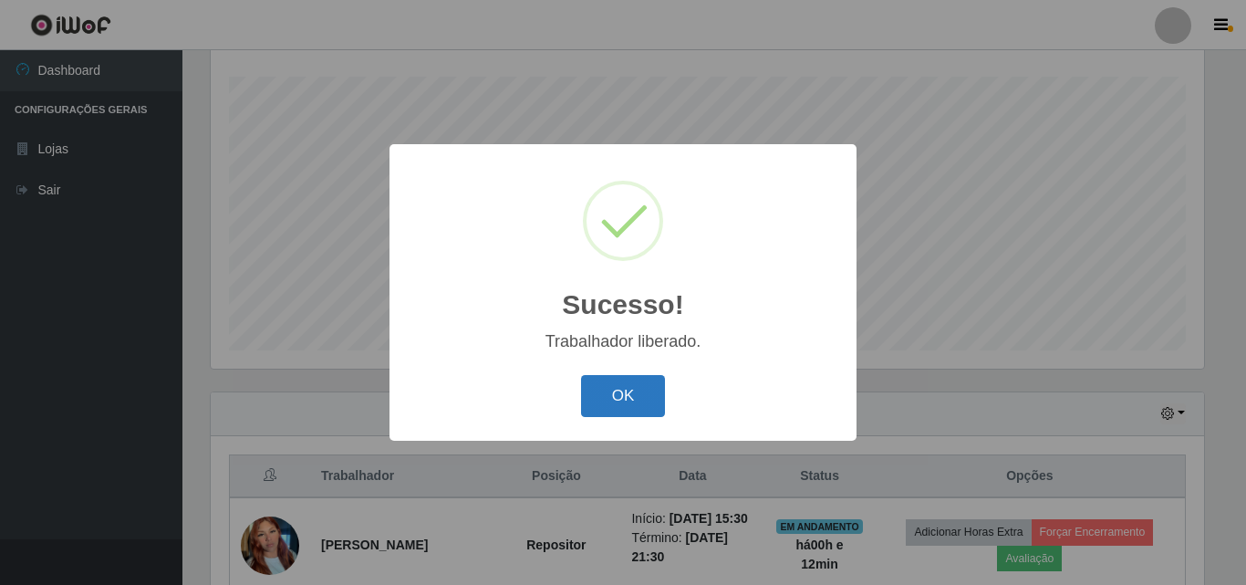
click at [588, 389] on button "OK" at bounding box center [623, 396] width 85 height 43
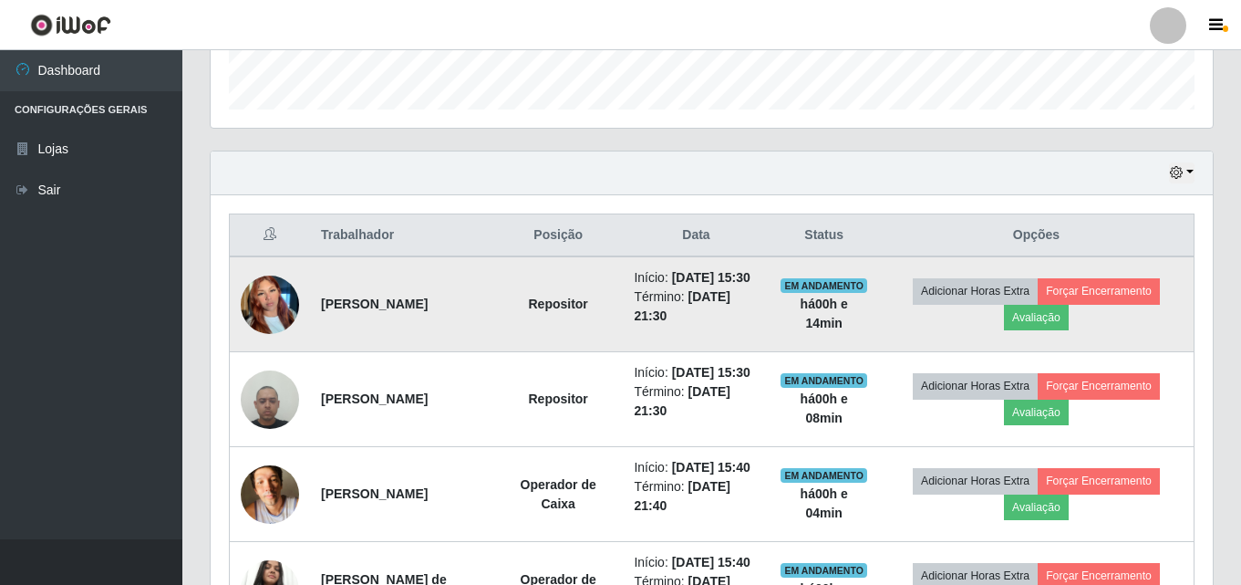
scroll to position [576, 0]
